Goal: Task Accomplishment & Management: Complete application form

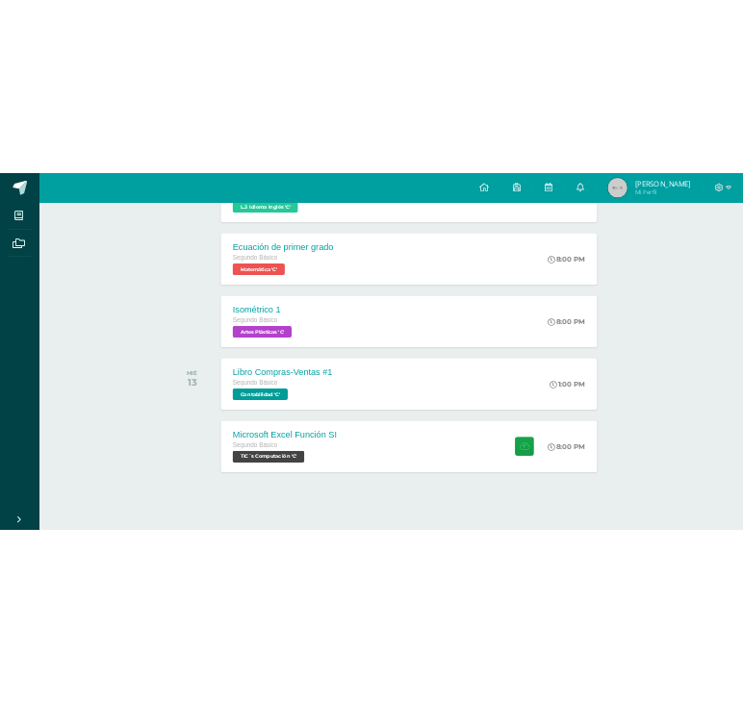
scroll to position [516, 0]
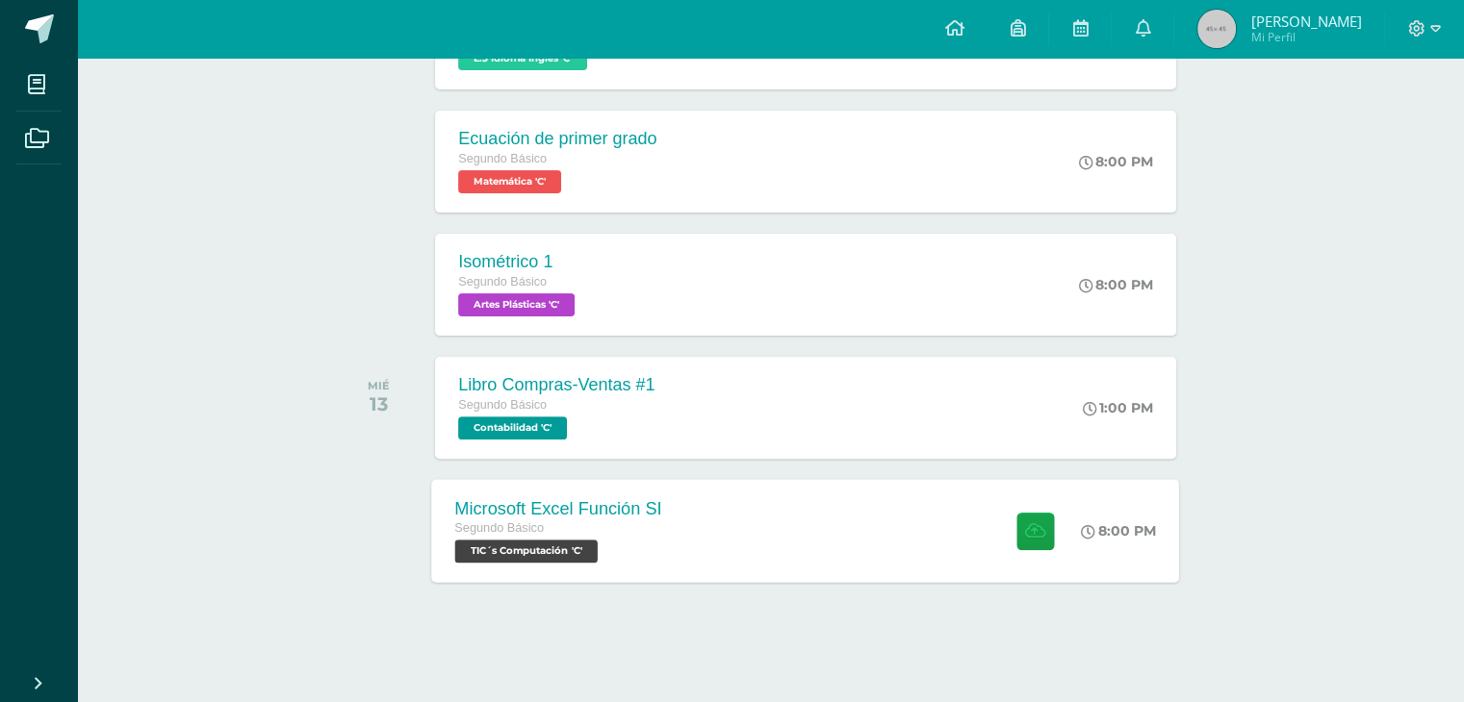
click at [651, 533] on div "Segundo Básico" at bounding box center [558, 529] width 207 height 21
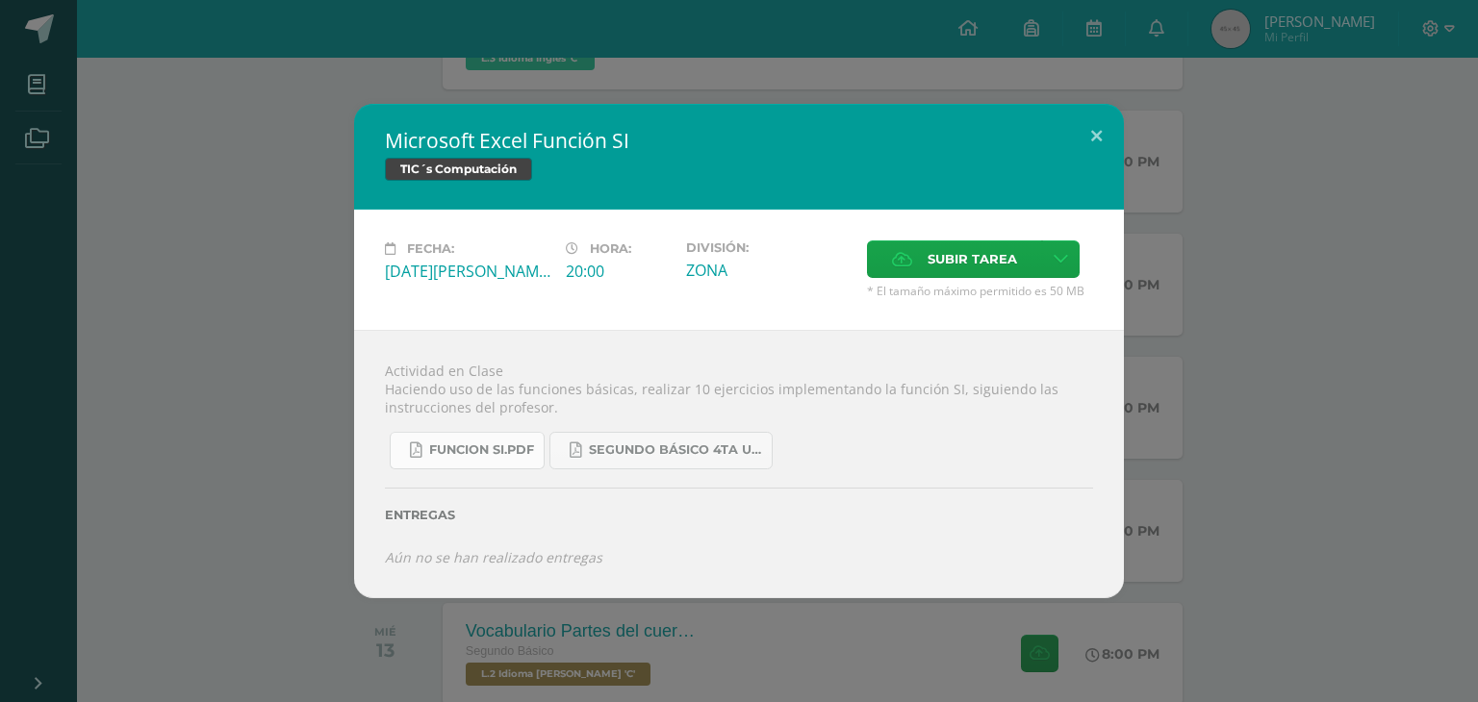
click at [516, 454] on span "FUNCION SI.pdf" at bounding box center [481, 450] width 105 height 15
click at [916, 248] on label "Subir tarea" at bounding box center [954, 260] width 175 height 38
click at [0, 0] on input "Subir tarea" at bounding box center [0, 0] width 0 height 0
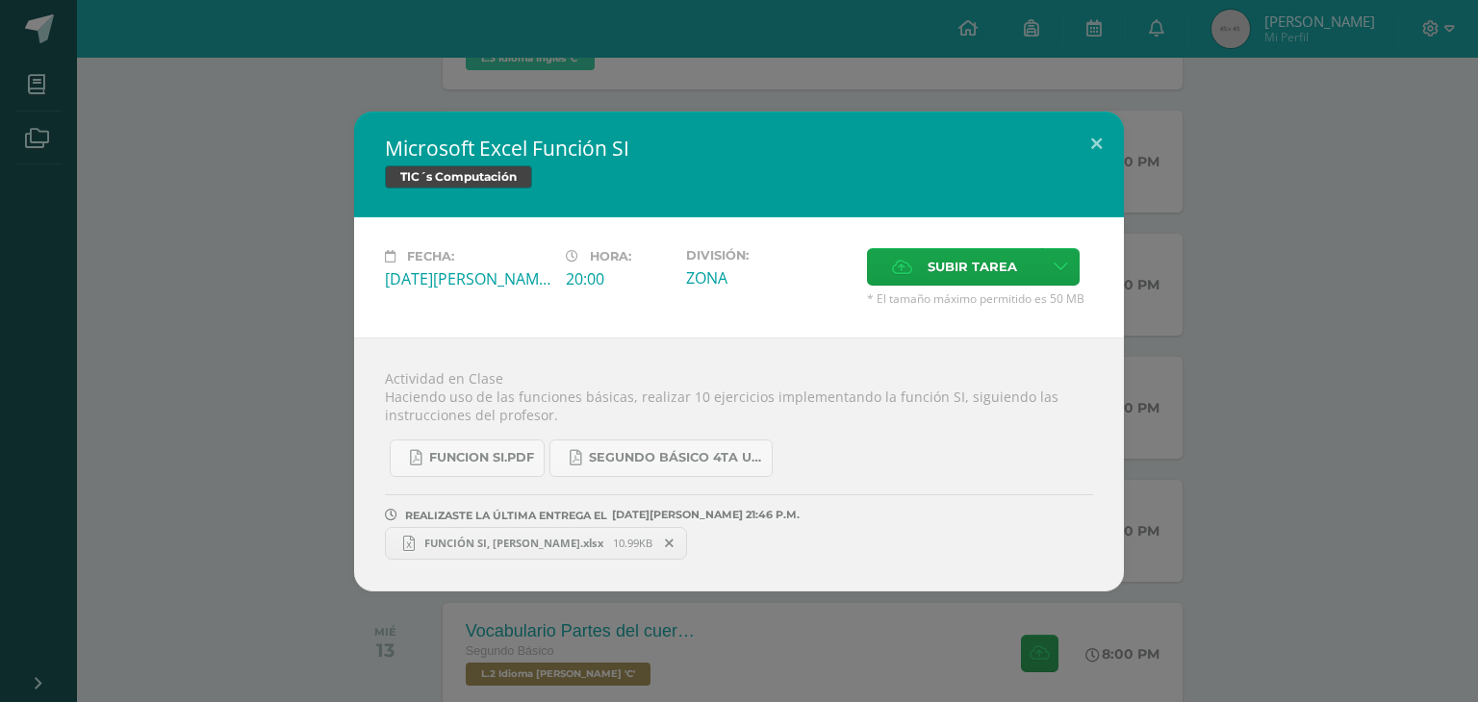
click at [521, 539] on span "FUNCIÓN SI, SAMUEL.xlsx" at bounding box center [514, 543] width 198 height 14
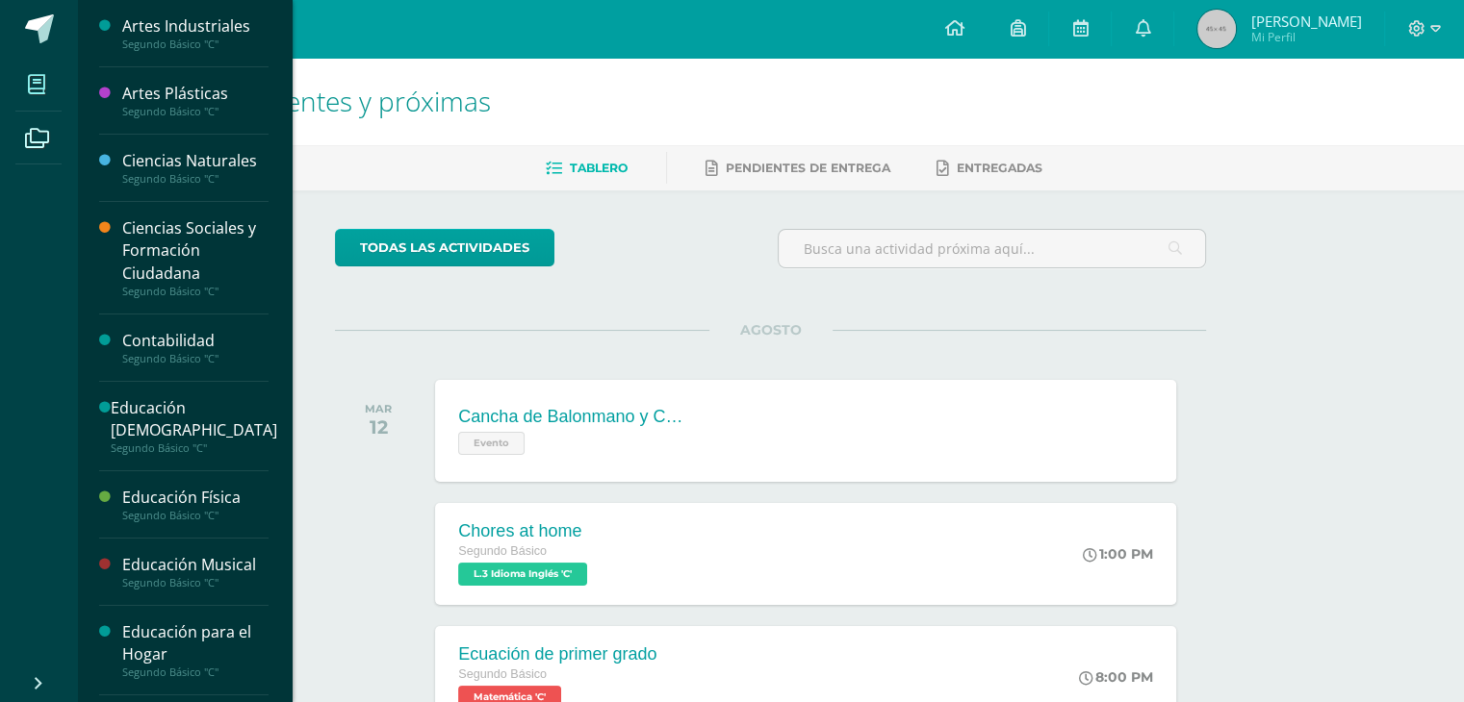
click at [54, 85] on span at bounding box center [36, 84] width 43 height 43
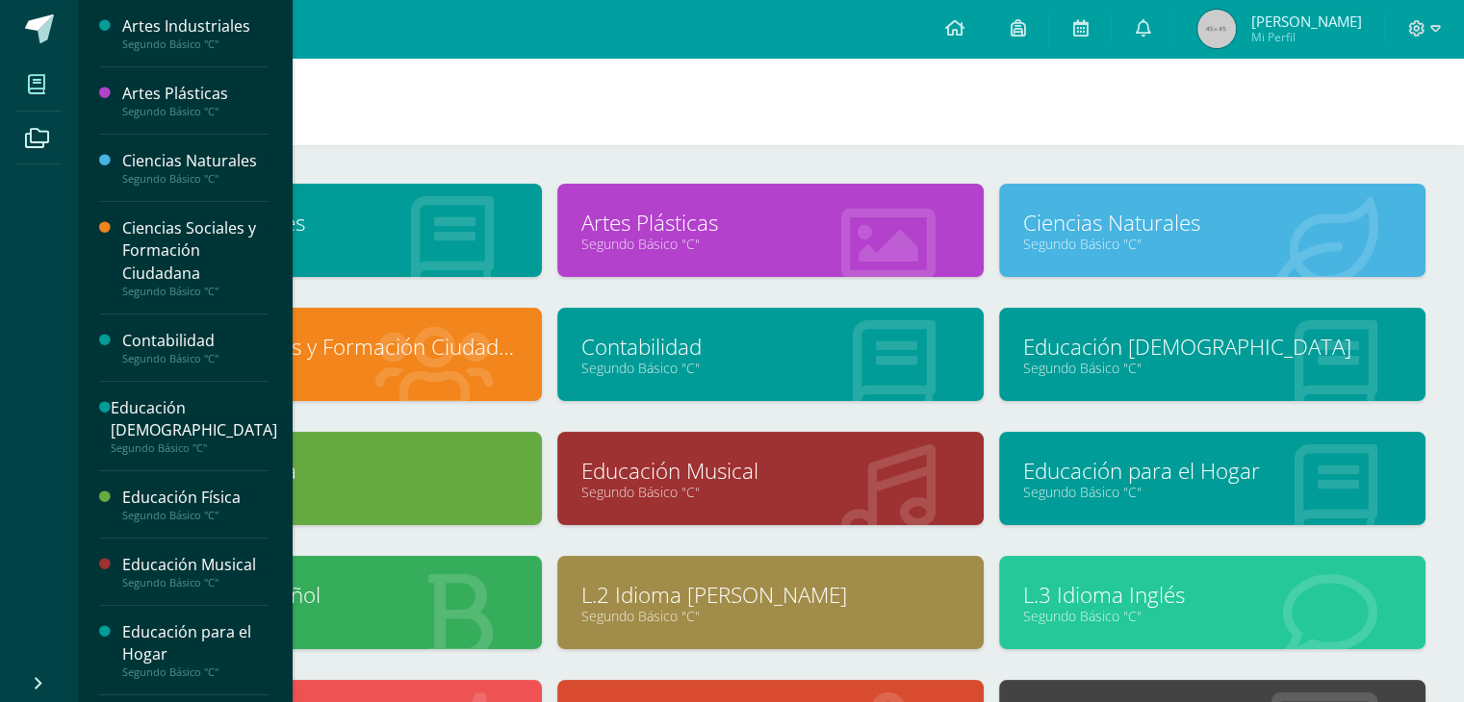
click at [747, 585] on link "L.2 Idioma [PERSON_NAME]" at bounding box center [770, 595] width 378 height 30
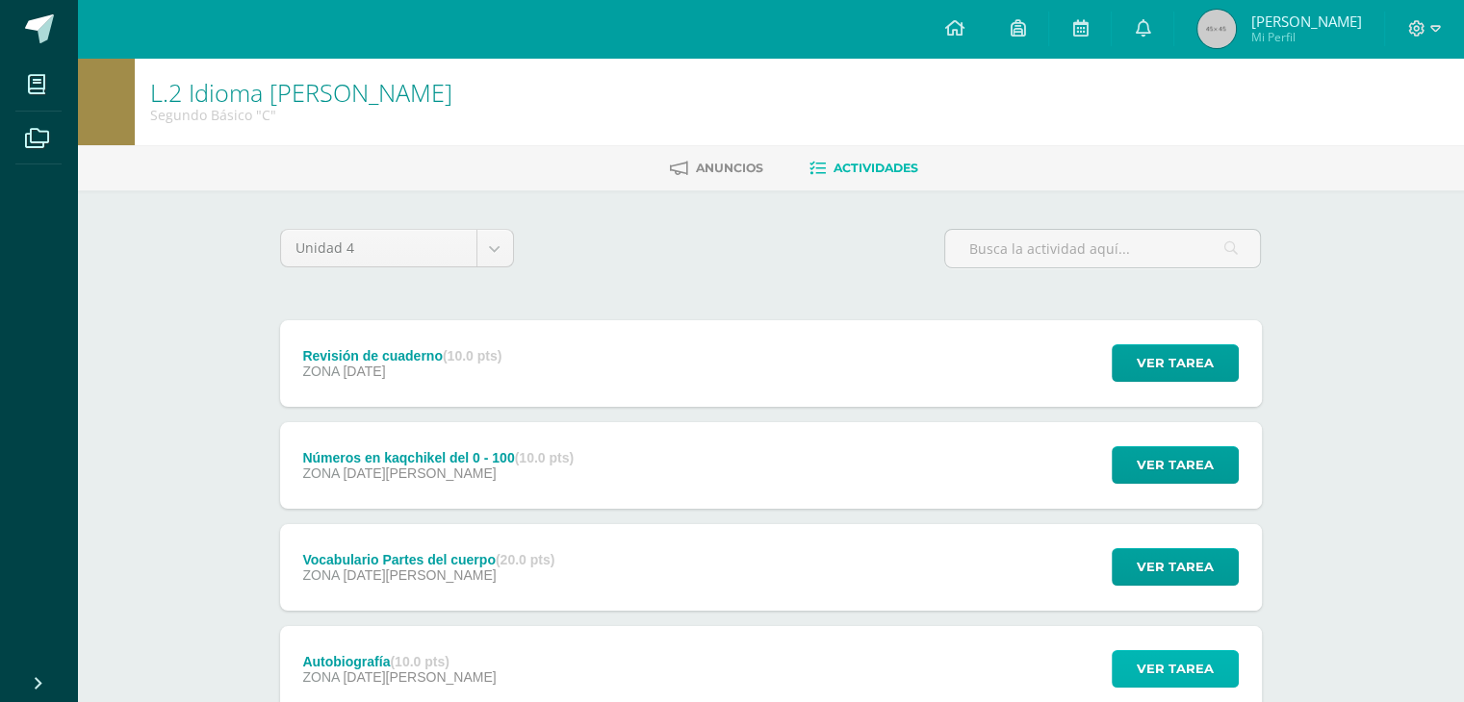
click at [1215, 670] on button "Ver tarea" at bounding box center [1174, 670] width 127 height 38
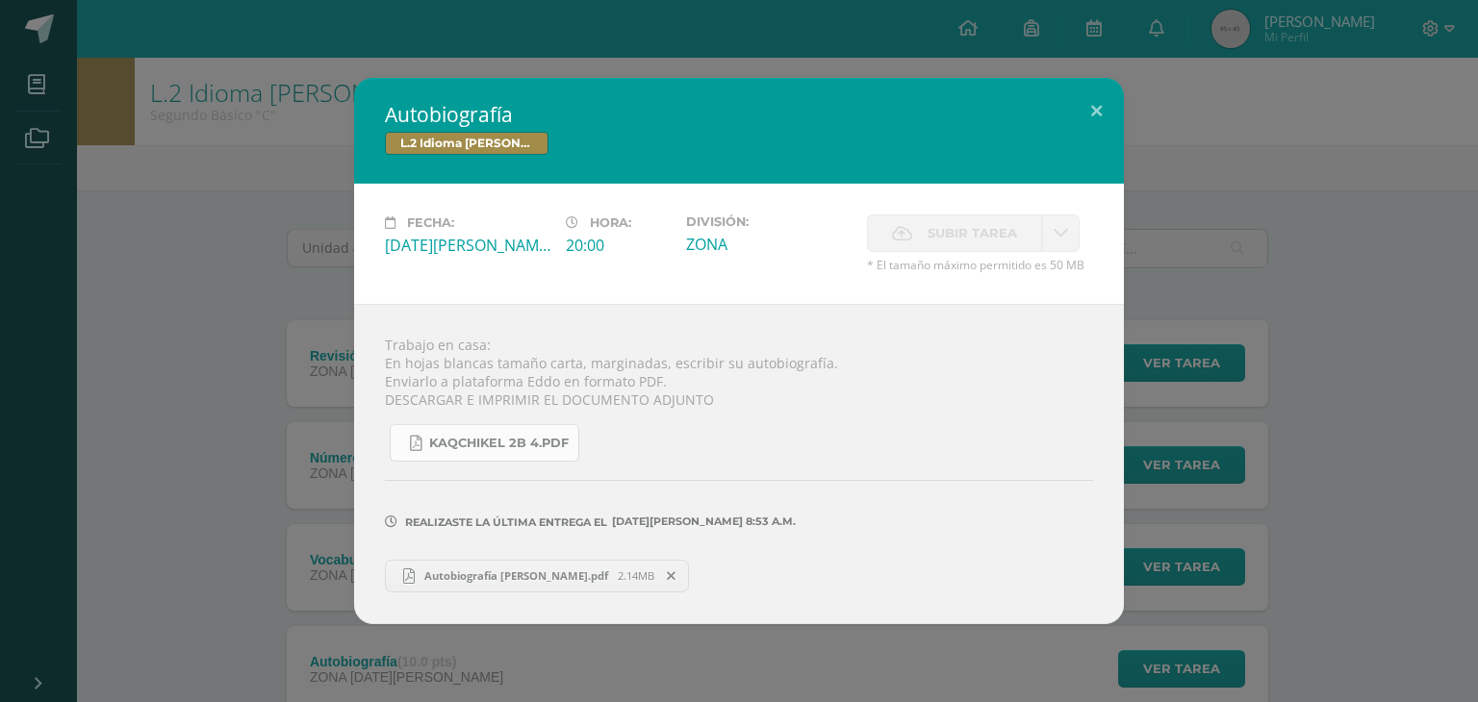
click at [502, 451] on link "KAQCHIKEL 2B 4.pdf" at bounding box center [485, 443] width 190 height 38
